Goal: Task Accomplishment & Management: Manage account settings

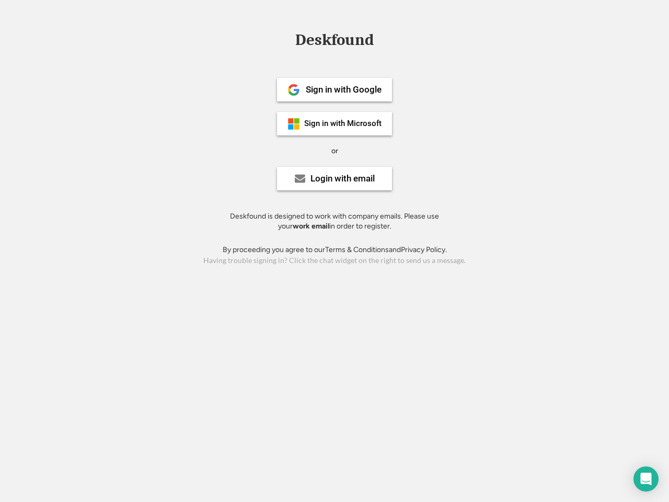
click at [335, 150] on div "or" at bounding box center [334, 151] width 7 height 10
click at [335, 42] on div "Deskfound" at bounding box center [334, 40] width 89 height 16
click at [286, 39] on div "Deskfound" at bounding box center [334, 42] width 669 height 20
click at [335, 42] on div "Deskfound" at bounding box center [334, 40] width 89 height 16
click at [335, 151] on div "or" at bounding box center [334, 151] width 7 height 10
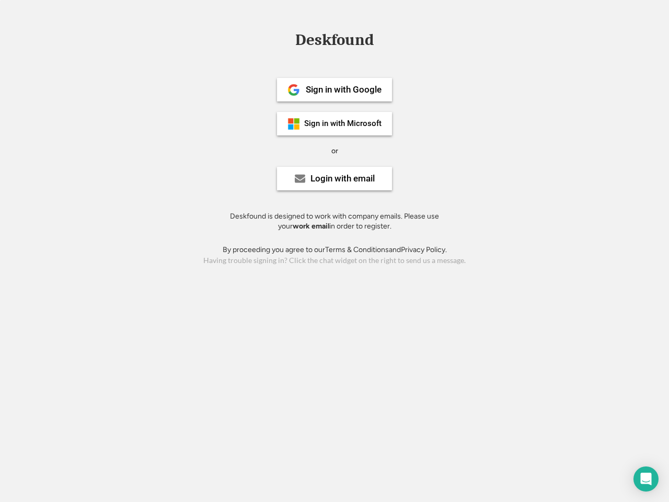
click at [335, 89] on div "Sign in with Google" at bounding box center [344, 89] width 76 height 9
click at [343, 89] on div "Sign in with Google" at bounding box center [344, 89] width 76 height 9
click at [294, 90] on img at bounding box center [294, 90] width 13 height 13
click at [335, 123] on div "Sign in with Microsoft" at bounding box center [342, 124] width 77 height 8
click at [343, 123] on div "Sign in with Microsoft" at bounding box center [342, 124] width 77 height 8
